Goal: Information Seeking & Learning: Learn about a topic

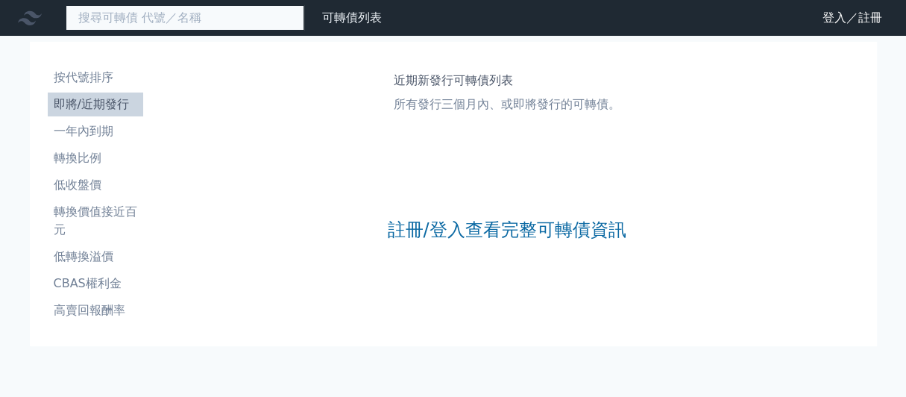
click at [167, 9] on input at bounding box center [185, 17] width 239 height 25
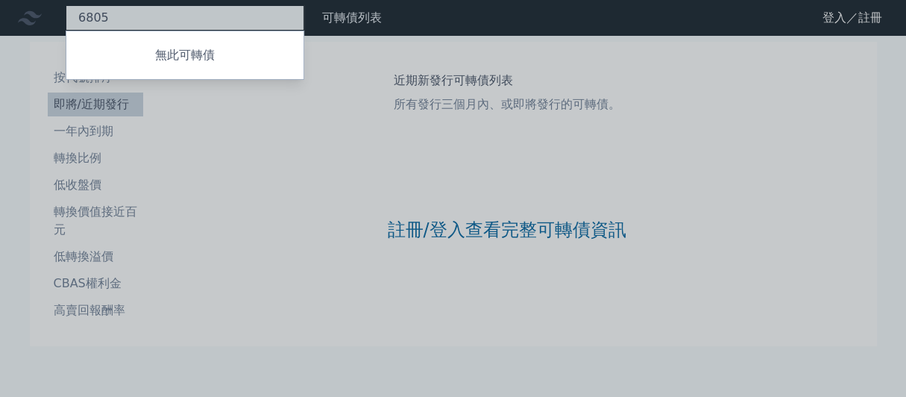
type input "6805"
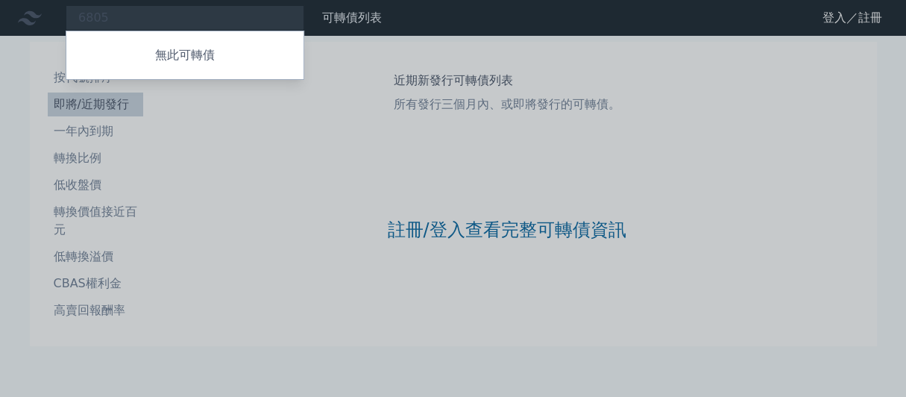
click at [161, 18] on div at bounding box center [453, 198] width 906 height 397
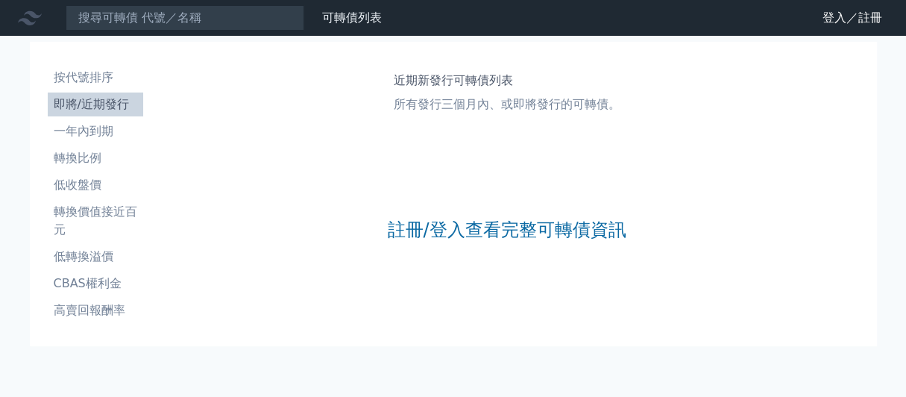
click at [145, 36] on nav "可轉債列表 財務數據 可轉債列表 財務數據 登入／註冊 登入／註冊" at bounding box center [453, 18] width 906 height 36
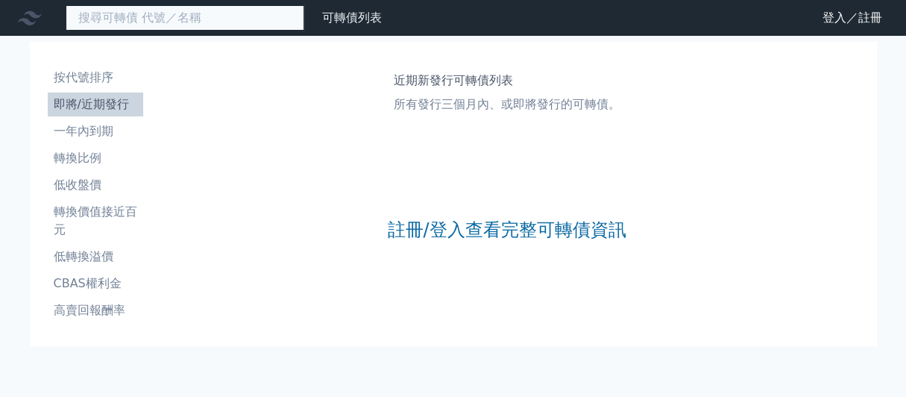
click at [147, 31] on input at bounding box center [185, 17] width 239 height 25
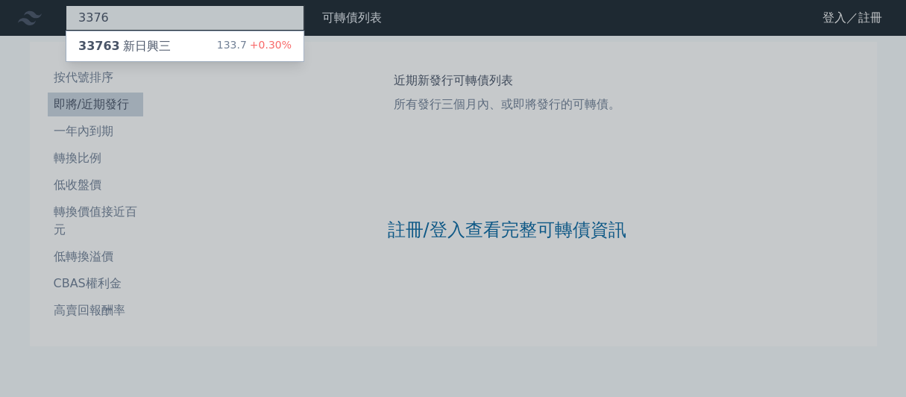
type input "3376"
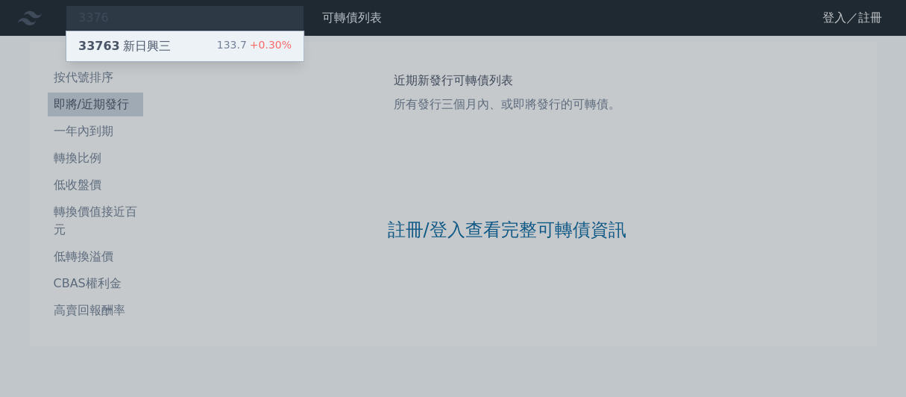
click at [166, 48] on div "33763 新日興三" at bounding box center [124, 46] width 92 height 18
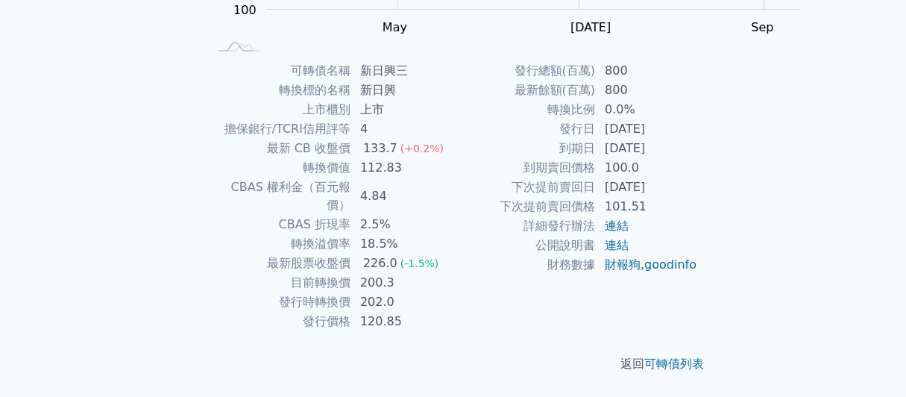
scroll to position [399, 0]
click at [740, 257] on div "可轉債列表 › 33763 新日興三 33763 新日興三 可轉債詳細資訊 Zoom Out 100 80 90 100 110 120 130 140 15…" at bounding box center [453, 60] width 573 height 673
click at [555, 340] on div "返回 可轉債列表" at bounding box center [453, 364] width 525 height 66
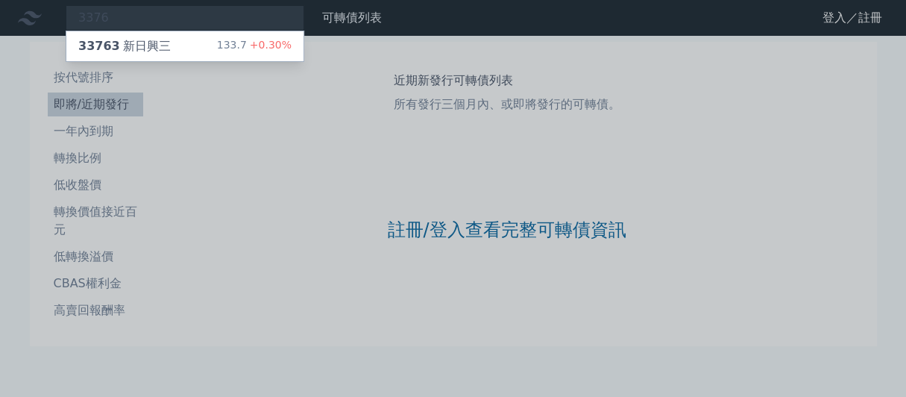
click at [213, 25] on div at bounding box center [453, 198] width 906 height 397
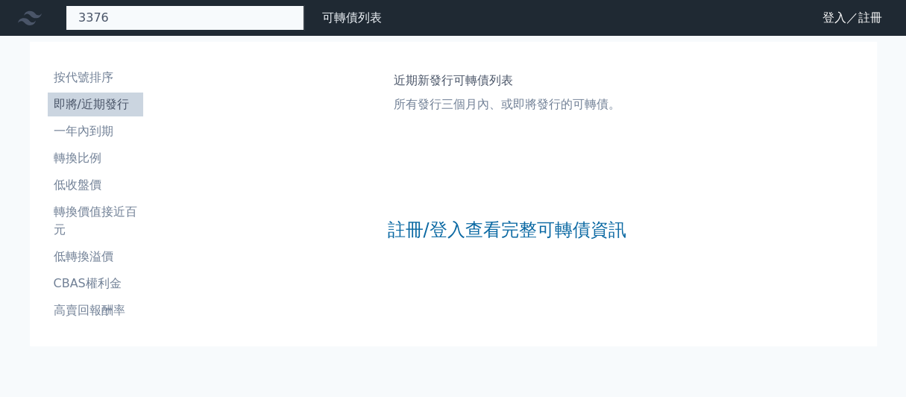
click at [182, 19] on div "3376 33763 新日興三 133.7 +0.30%" at bounding box center [185, 17] width 239 height 25
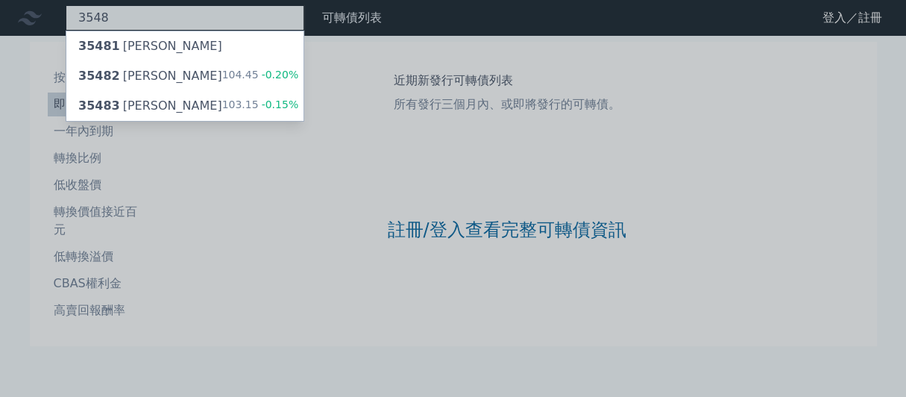
type input "3548"
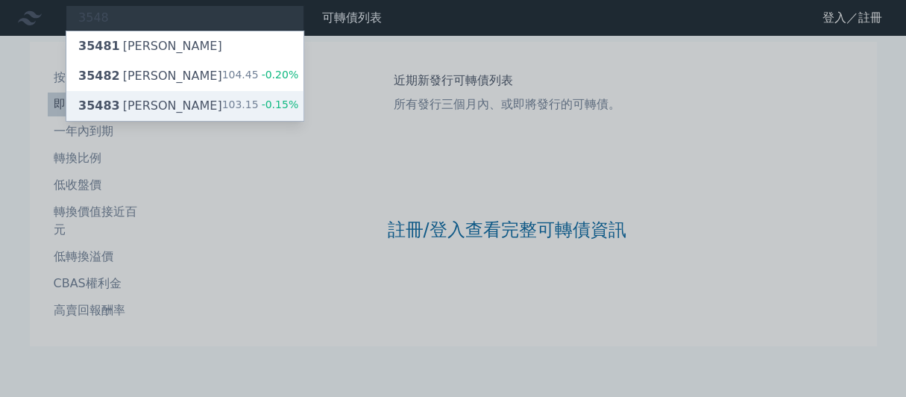
click at [299, 110] on span "-0.15%" at bounding box center [279, 104] width 40 height 12
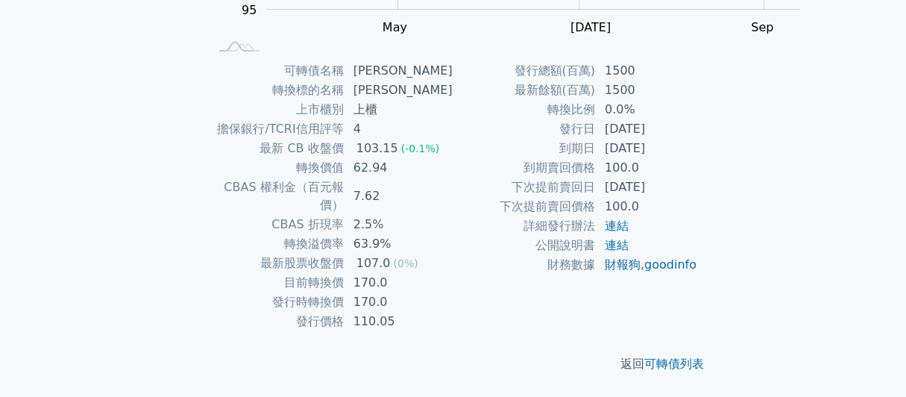
scroll to position [353, 0]
click at [716, 186] on div "可轉債名稱 兆利三 轉換標的名稱 兆利 上市櫃別 上櫃 擔保銀行/TCRI信用評等 4 最新 CB 收盤價 103.15 (-0.1%) 轉換價值 62.94…" at bounding box center [453, 196] width 525 height 270
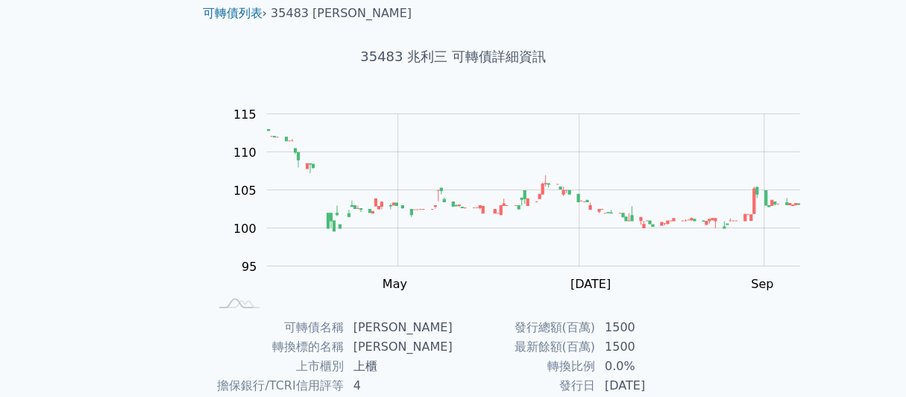
scroll to position [0, 0]
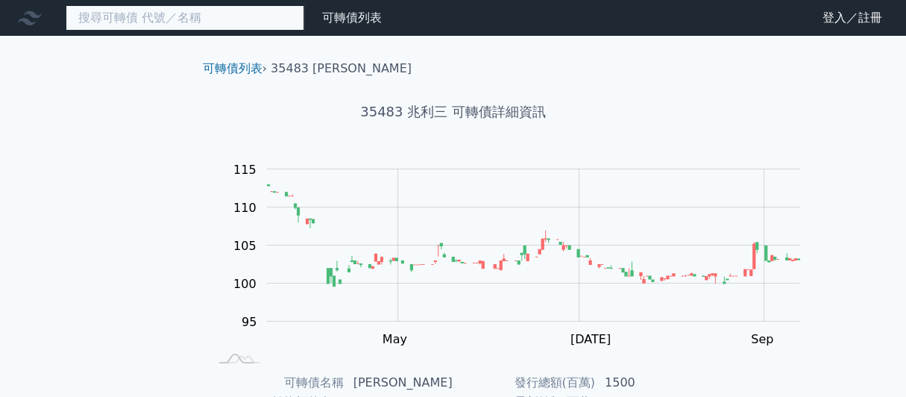
click at [144, 29] on input at bounding box center [185, 17] width 239 height 25
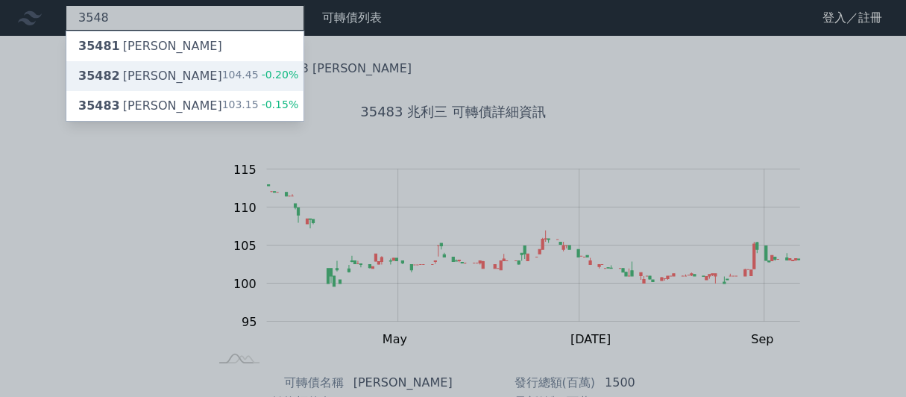
type input "3548"
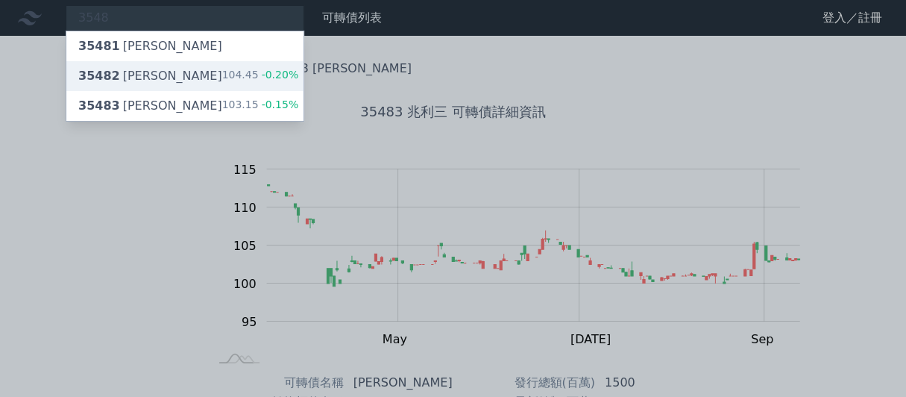
click at [213, 81] on div "35482 兆利二 104.45 -0.20%" at bounding box center [184, 76] width 237 height 30
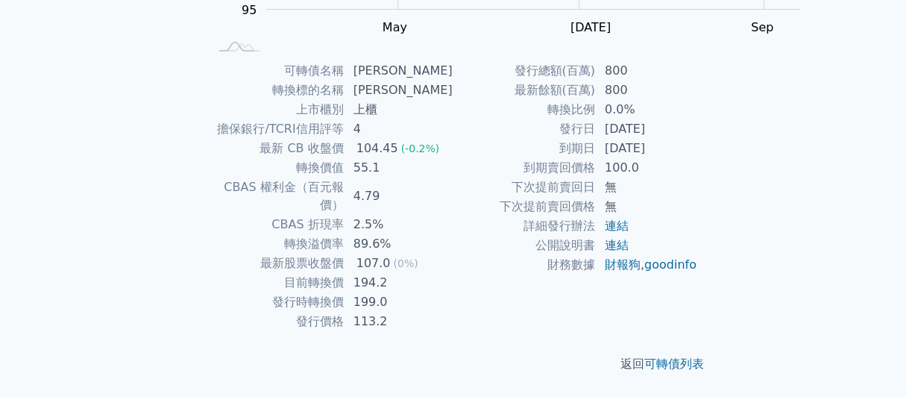
scroll to position [353, 0]
click at [716, 214] on div "可轉債名稱 兆利二 轉換標的名稱 兆利 上市櫃別 上櫃 擔保銀行/TCRI信用評等 4 最新 CB 收盤價 104.45 (-0.2%) 轉換價值 55.1 …" at bounding box center [453, 196] width 525 height 270
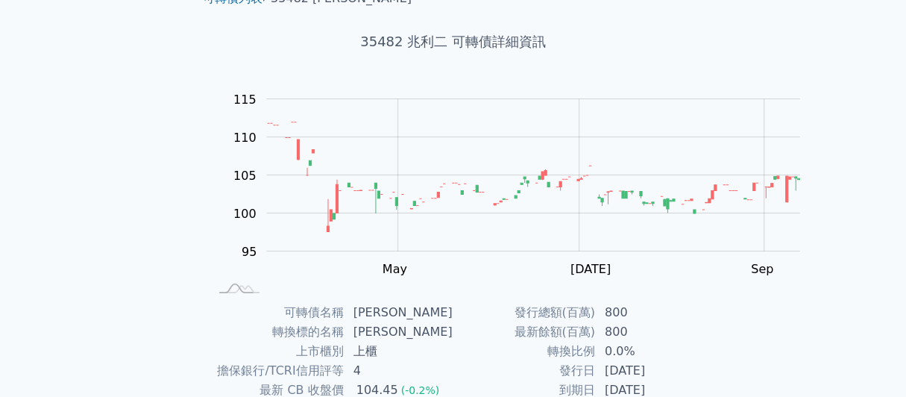
scroll to position [0, 0]
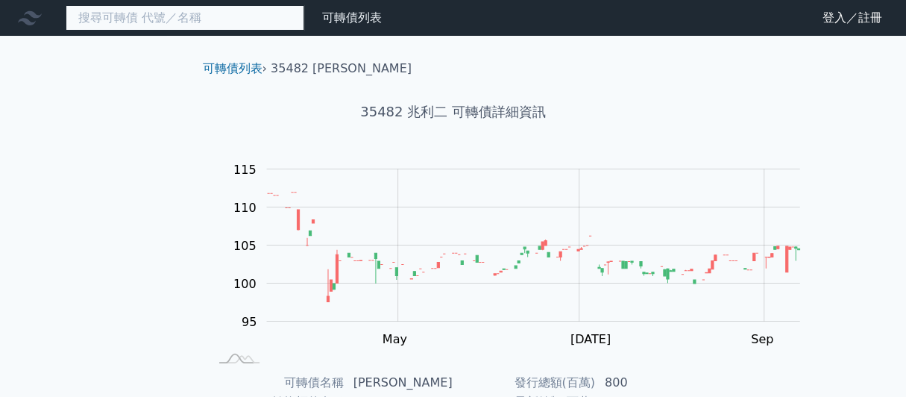
click at [160, 29] on input at bounding box center [185, 17] width 239 height 25
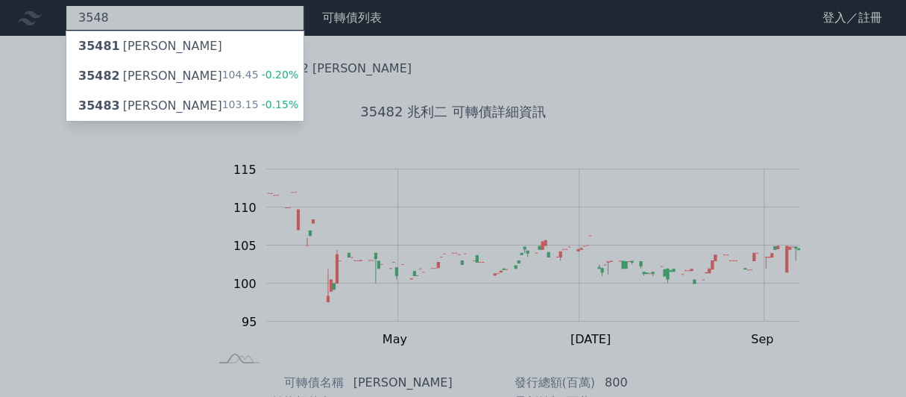
type input "3548"
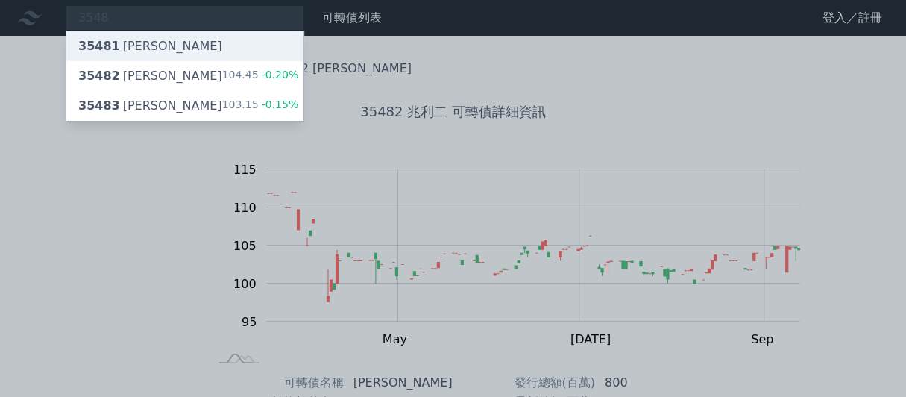
click at [120, 53] on span "35481" at bounding box center [99, 46] width 42 height 14
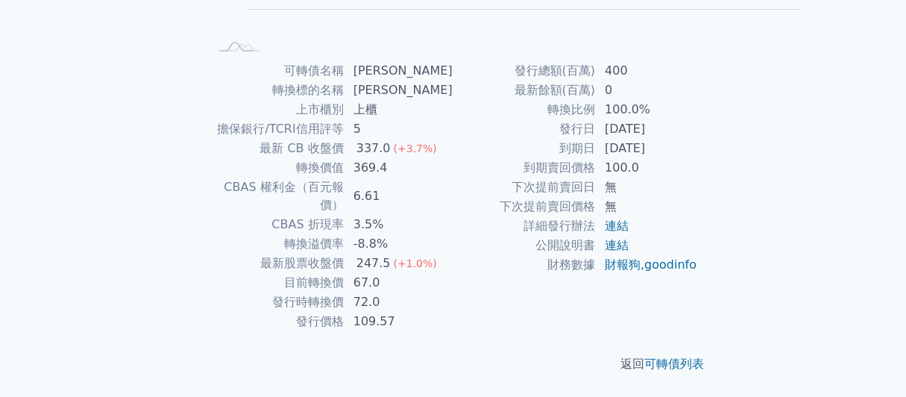
scroll to position [372, 0]
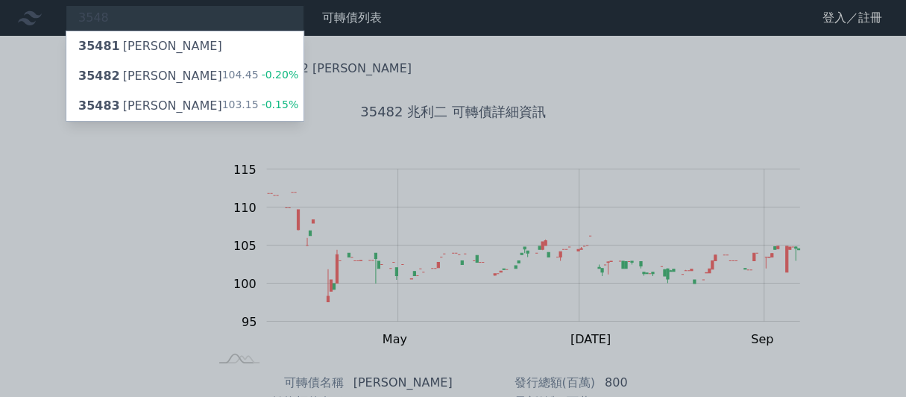
click at [840, 158] on div at bounding box center [453, 198] width 906 height 397
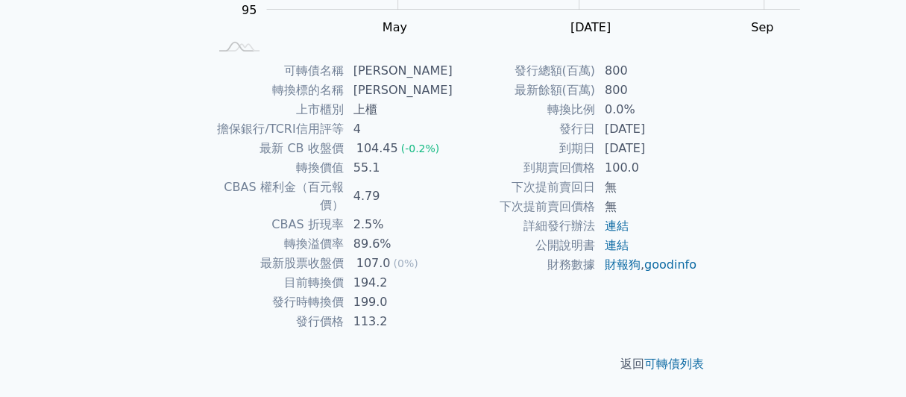
scroll to position [339, 0]
